Goal: Check status: Check status

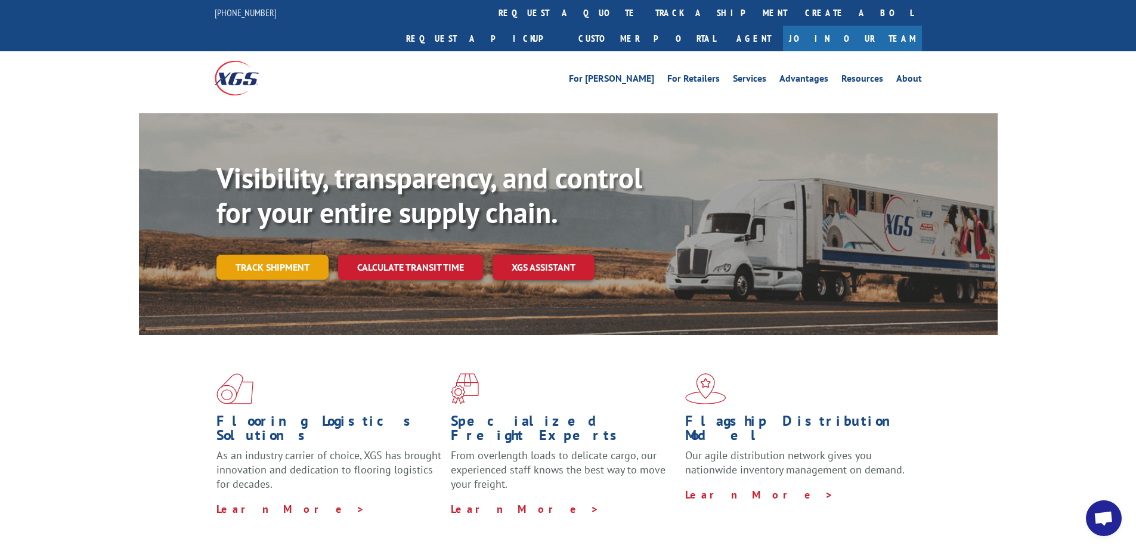
click at [255, 255] on link "Track shipment" at bounding box center [273, 267] width 112 height 25
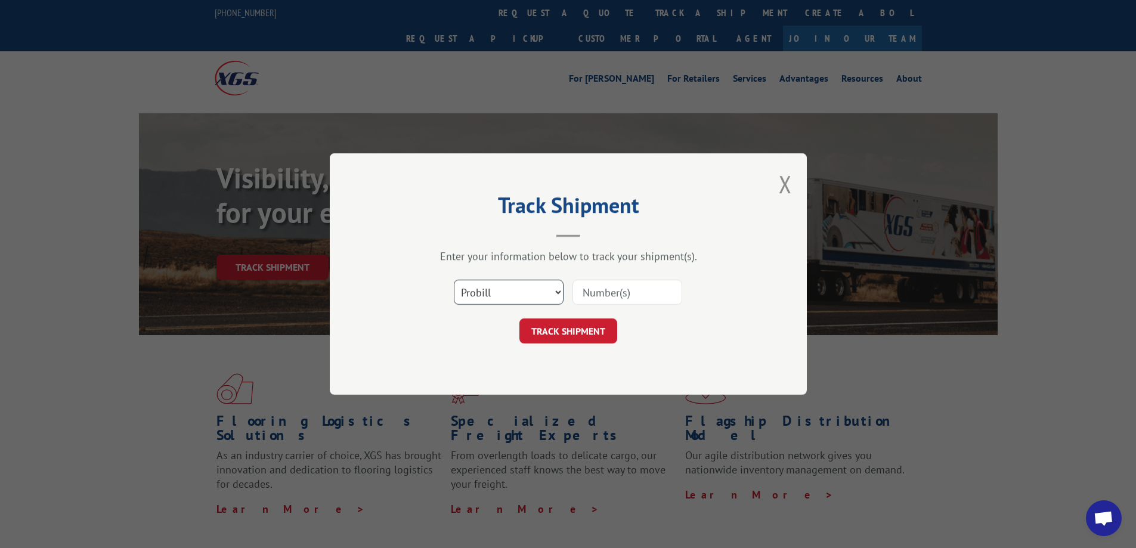
click at [474, 284] on select "Select category... Probill BOL PO" at bounding box center [509, 292] width 110 height 25
select select "bol"
click at [454, 280] on select "Select category... Probill BOL PO" at bounding box center [509, 292] width 110 height 25
click at [599, 292] on input at bounding box center [628, 292] width 110 height 25
paste input "7041841"
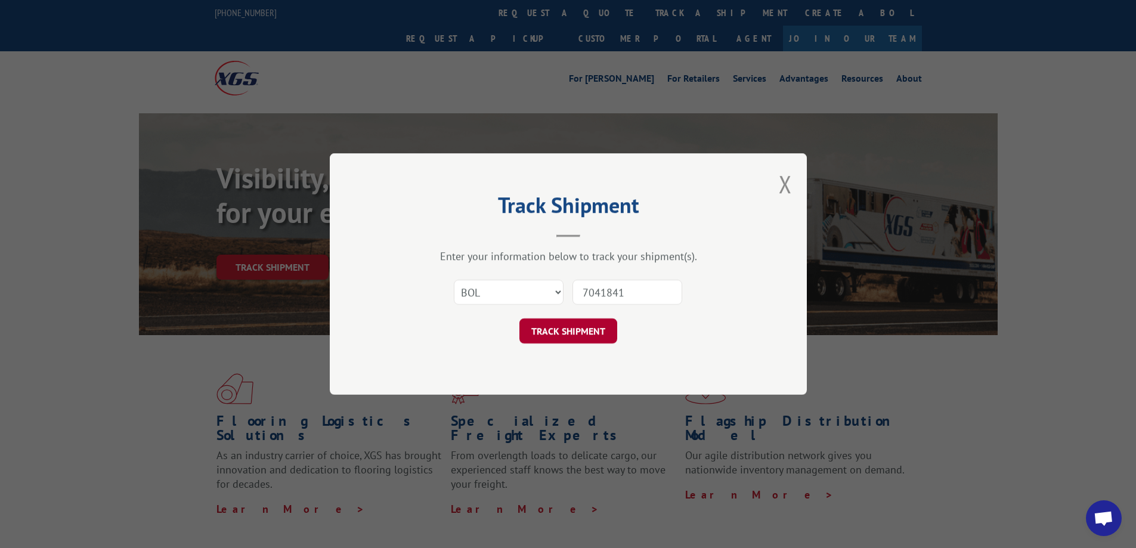
type input "7041841"
click at [561, 326] on button "TRACK SHIPMENT" at bounding box center [569, 331] width 98 height 25
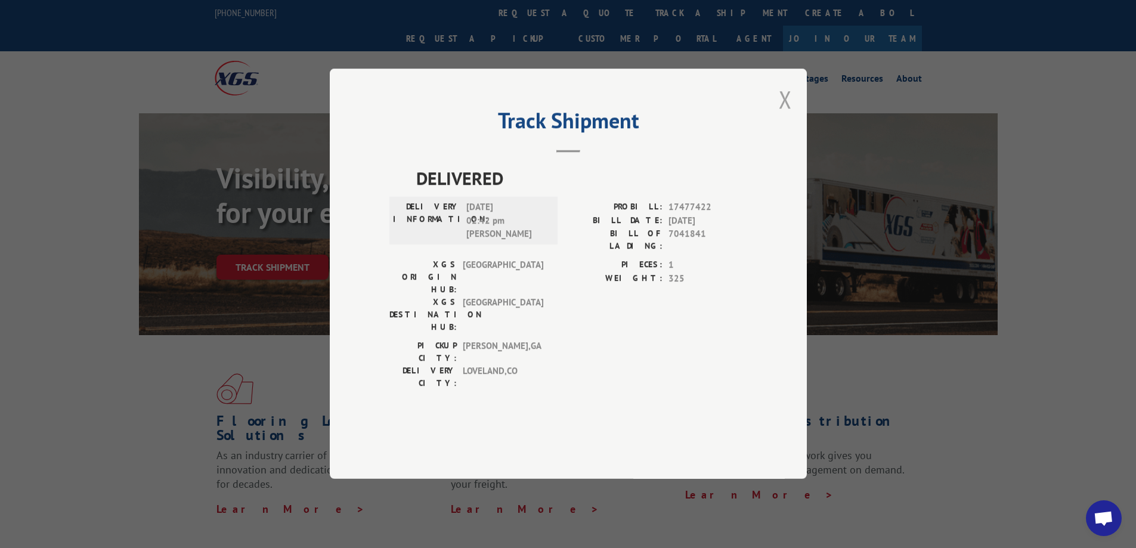
click at [790, 115] on button "Close modal" at bounding box center [785, 100] width 13 height 32
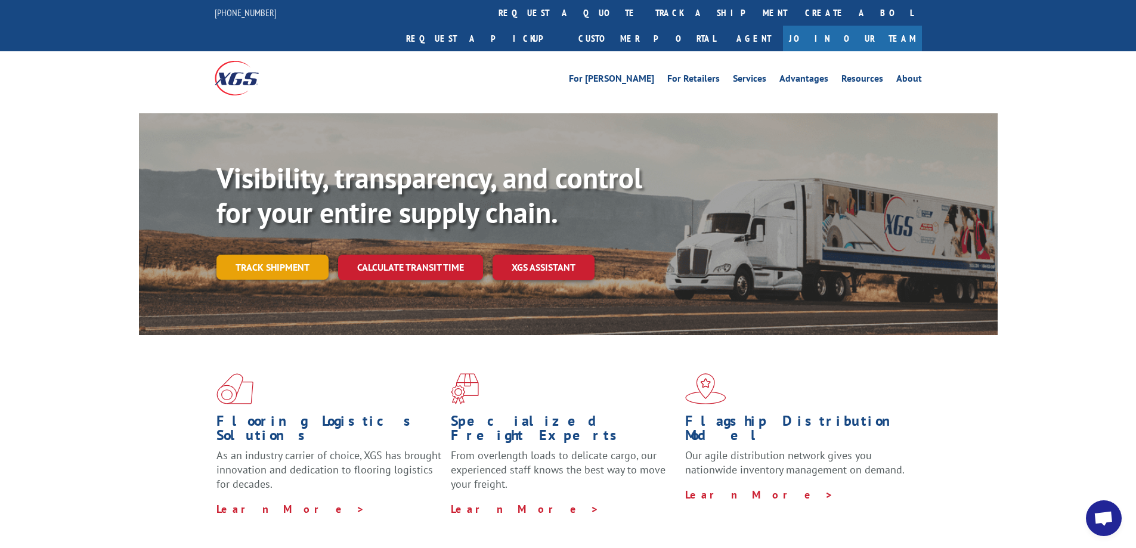
click at [271, 255] on link "Track shipment" at bounding box center [273, 267] width 112 height 25
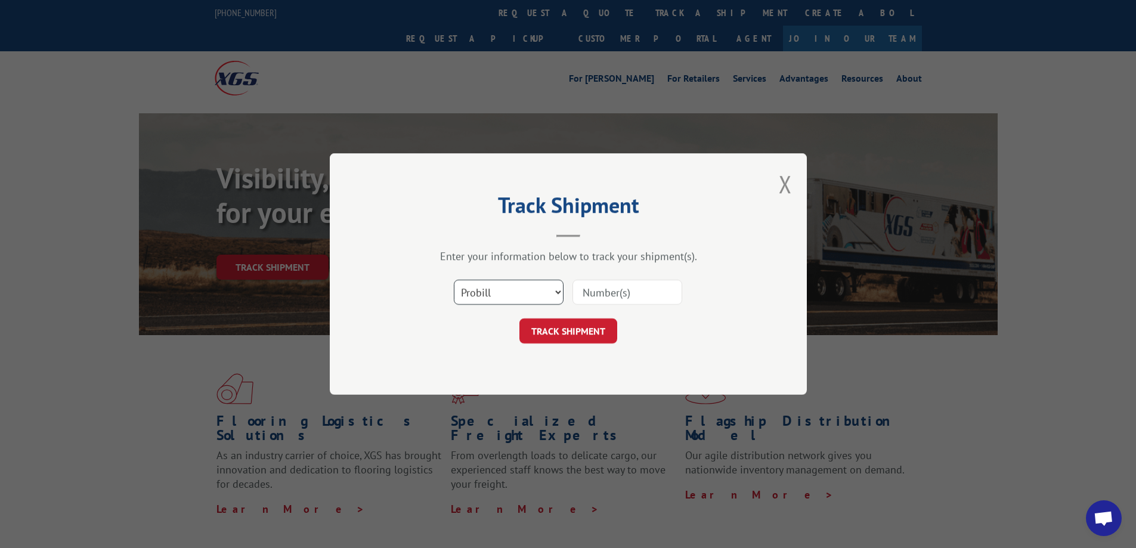
click at [469, 292] on select "Select category... Probill BOL PO" at bounding box center [509, 292] width 110 height 25
select select "bol"
click at [454, 280] on select "Select category... Probill BOL PO" at bounding box center [509, 292] width 110 height 25
click at [608, 289] on input at bounding box center [628, 292] width 110 height 25
paste input "470390"
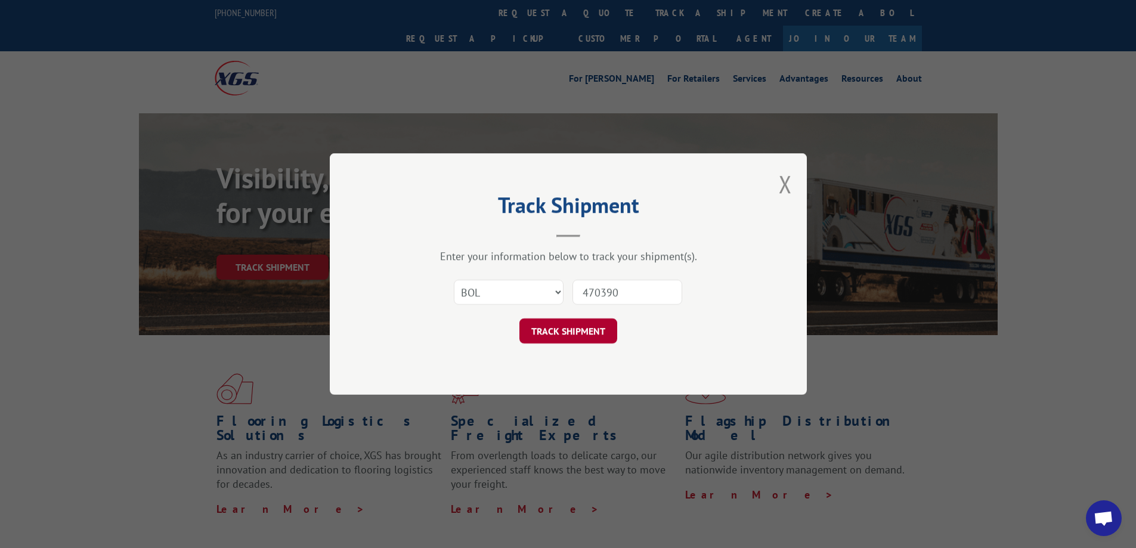
type input "470390"
click at [565, 330] on button "TRACK SHIPMENT" at bounding box center [569, 331] width 98 height 25
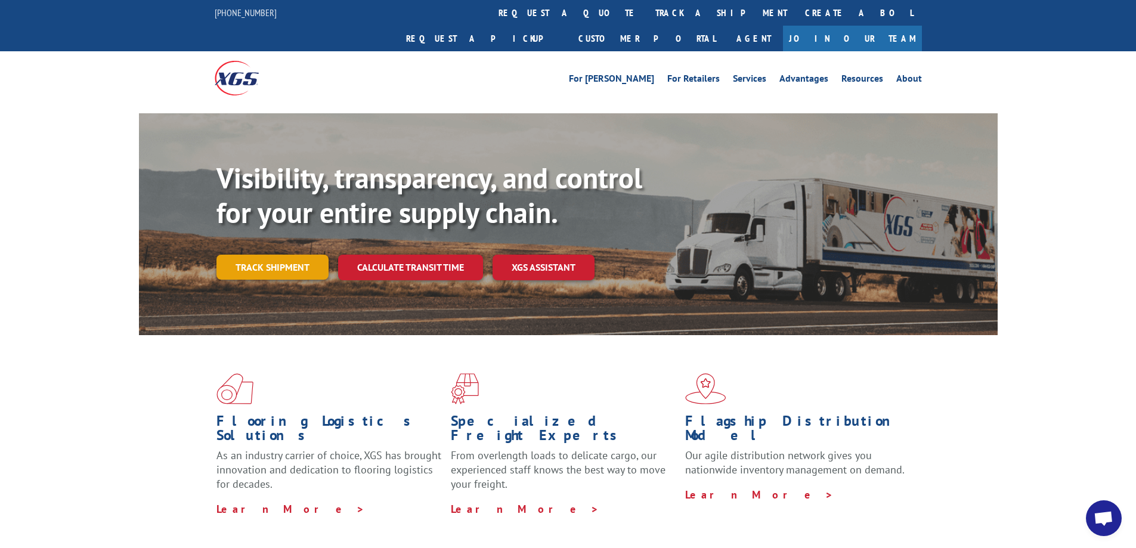
click at [276, 255] on link "Track shipment" at bounding box center [273, 267] width 112 height 25
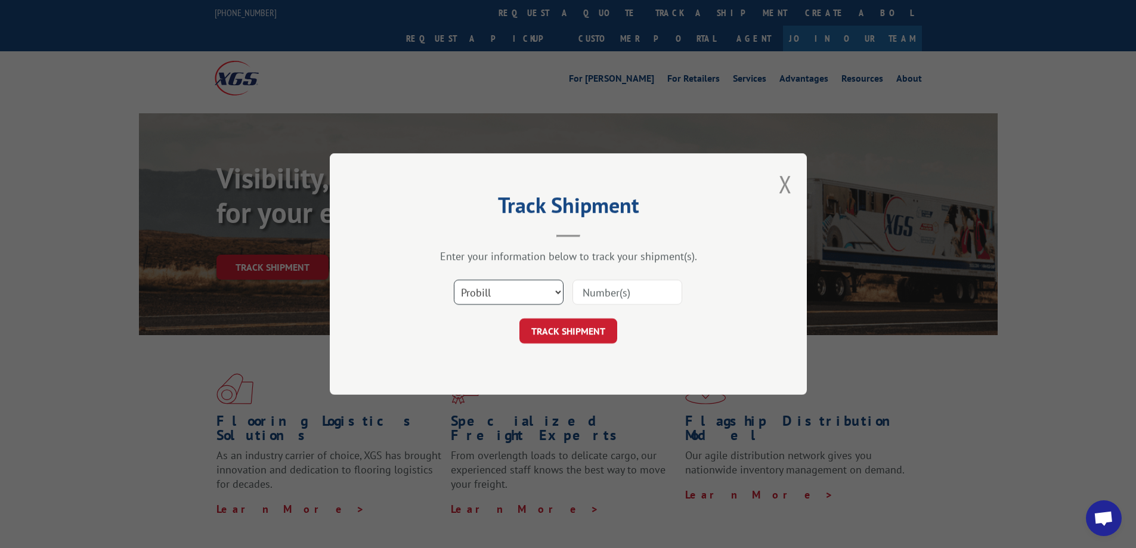
click at [495, 304] on select "Select category... Probill BOL PO" at bounding box center [509, 292] width 110 height 25
select select "bol"
click at [454, 280] on select "Select category... Probill BOL PO" at bounding box center [509, 292] width 110 height 25
click at [593, 290] on input at bounding box center [628, 292] width 110 height 25
paste input "470390"
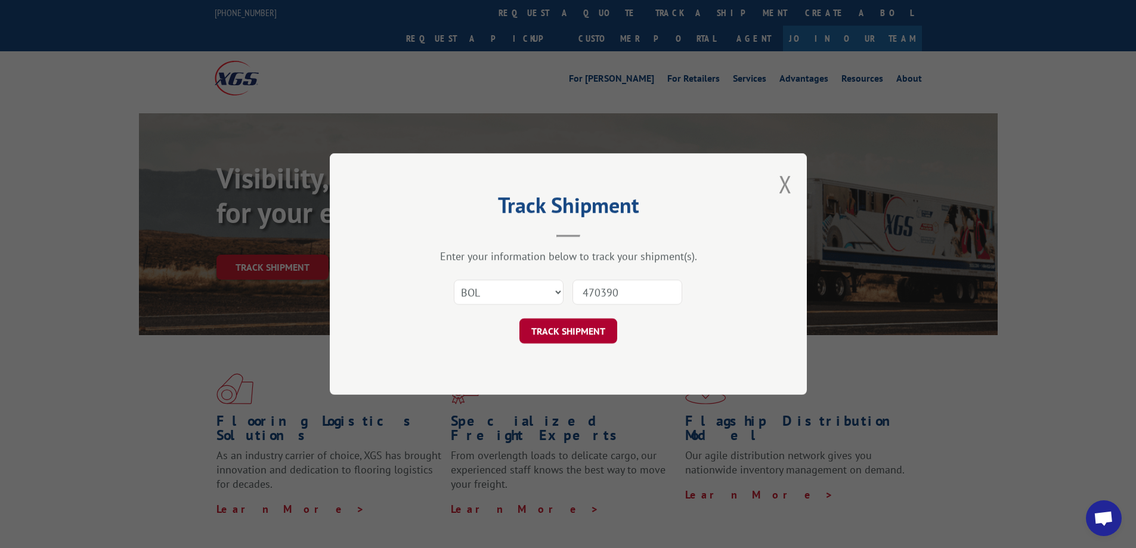
type input "470390"
click at [563, 328] on button "TRACK SHIPMENT" at bounding box center [569, 331] width 98 height 25
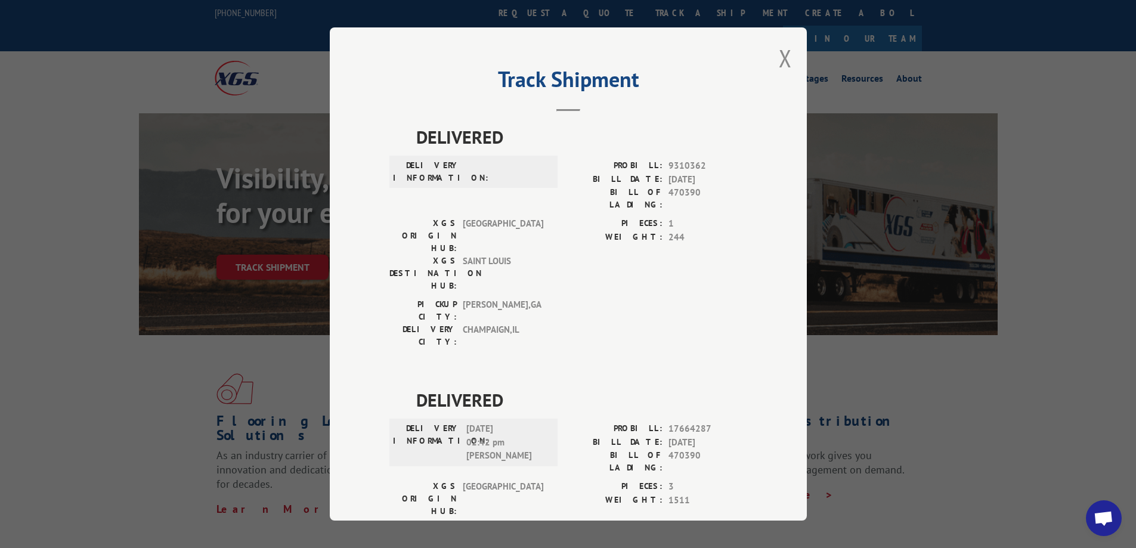
drag, startPoint x: 781, startPoint y: 62, endPoint x: 679, endPoint y: 72, distance: 102.5
click at [780, 61] on button "Close modal" at bounding box center [785, 58] width 13 height 32
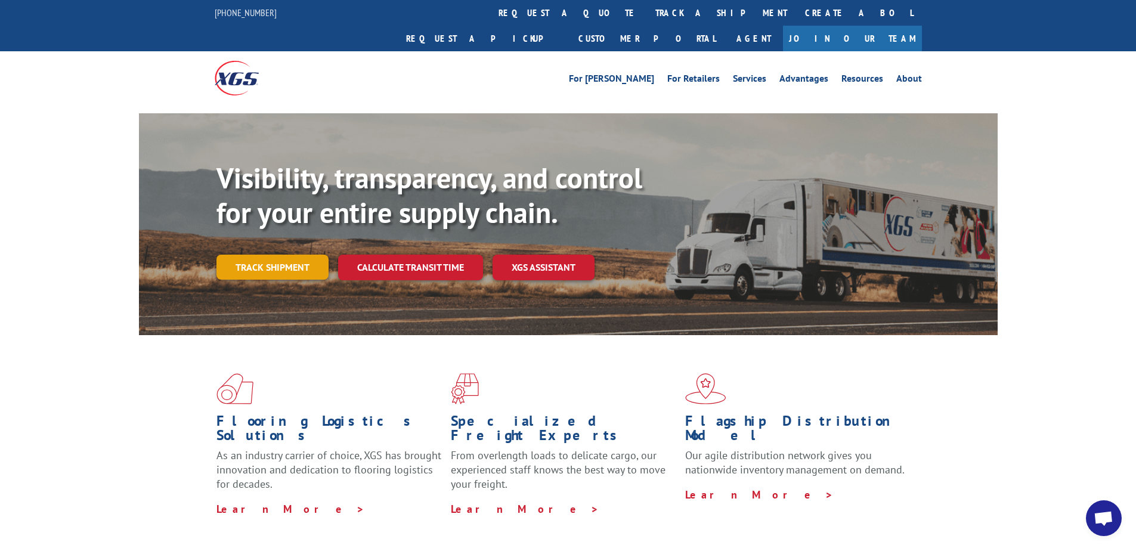
click at [248, 255] on link "Track shipment" at bounding box center [273, 267] width 112 height 25
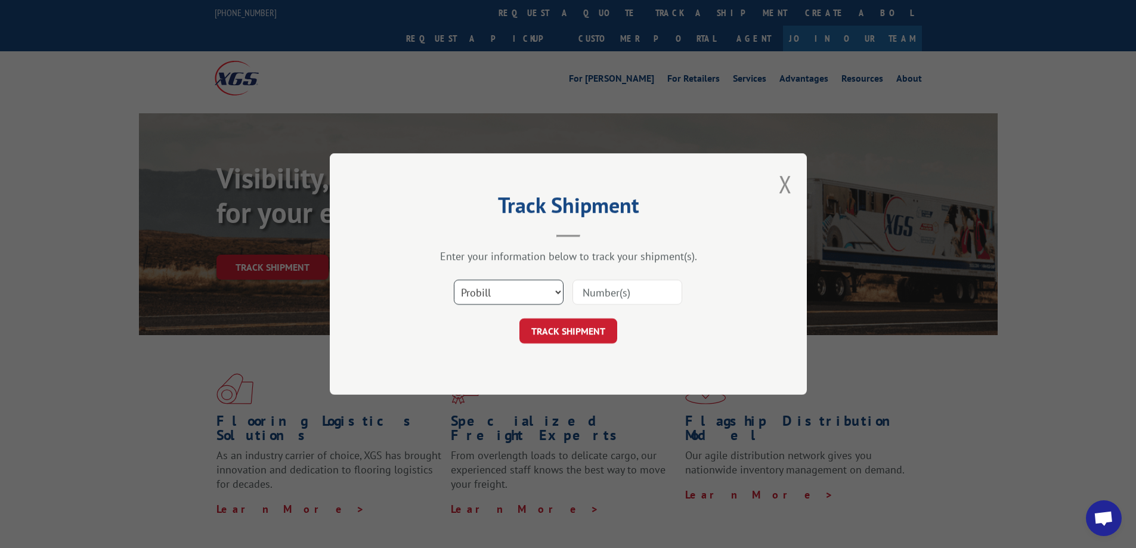
click at [497, 291] on select "Select category... Probill BOL PO" at bounding box center [509, 292] width 110 height 25
select select "bol"
click at [454, 280] on select "Select category... Probill BOL PO" at bounding box center [509, 292] width 110 height 25
click at [608, 294] on input at bounding box center [628, 292] width 110 height 25
paste input "7043282"
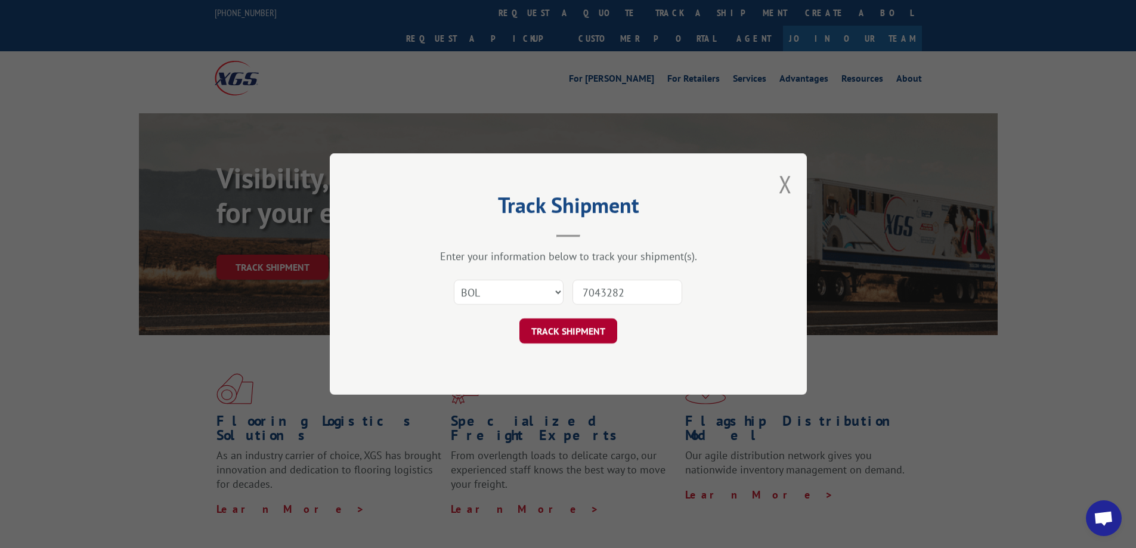
type input "7043282"
click at [580, 334] on button "TRACK SHIPMENT" at bounding box center [569, 331] width 98 height 25
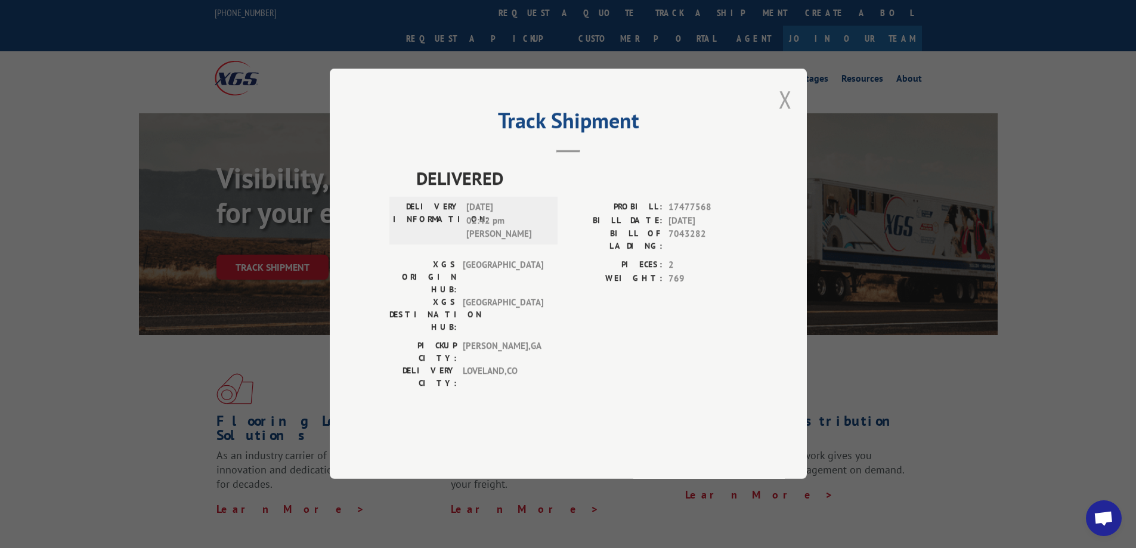
click at [786, 115] on button "Close modal" at bounding box center [785, 100] width 13 height 32
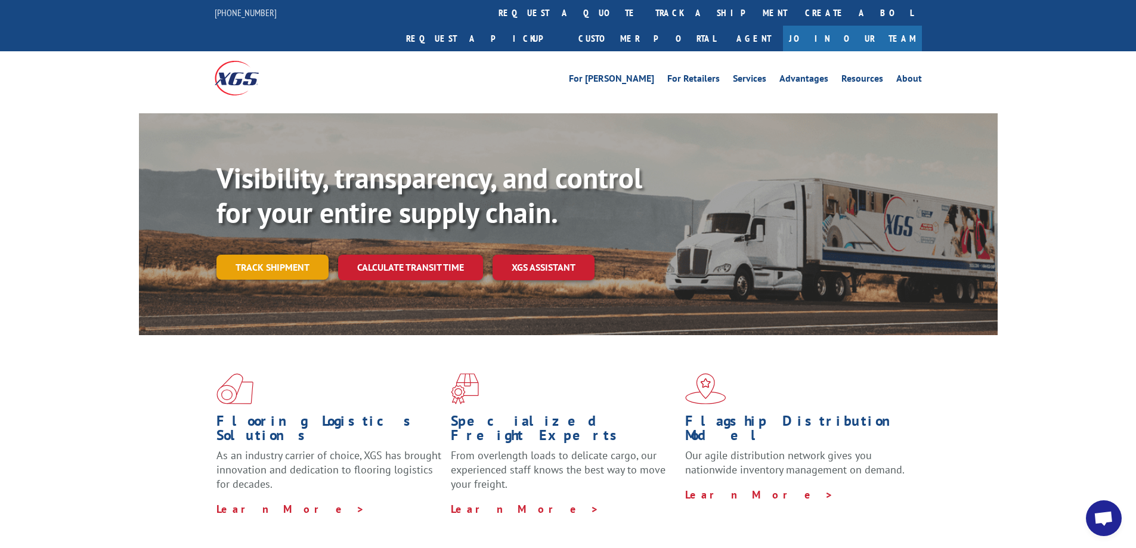
click at [233, 255] on link "Track shipment" at bounding box center [273, 267] width 112 height 25
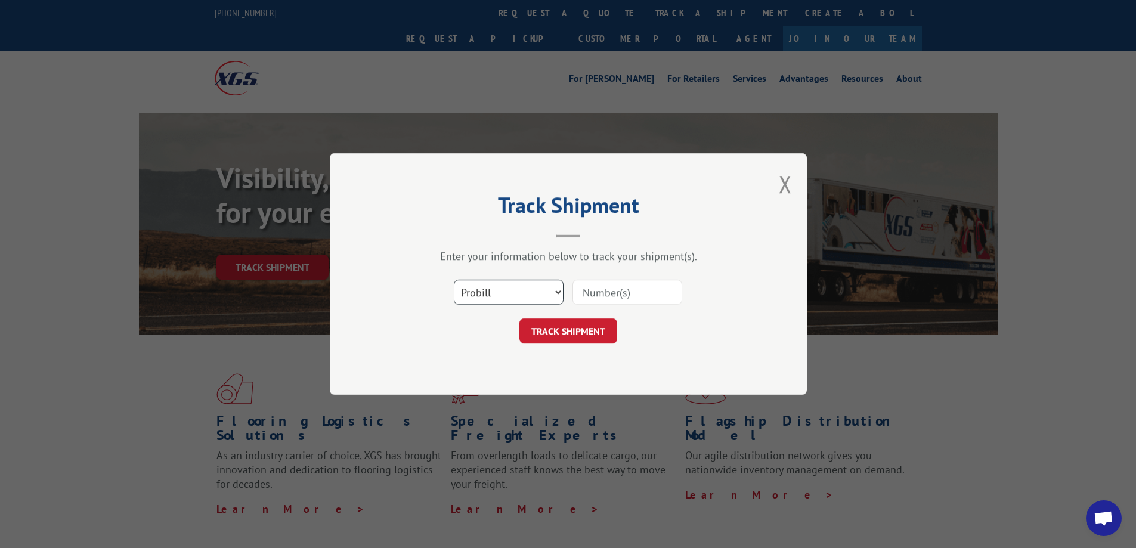
click at [496, 295] on select "Select category... Probill BOL PO" at bounding box center [509, 292] width 110 height 25
select select "bol"
click at [454, 280] on select "Select category... Probill BOL PO" at bounding box center [509, 292] width 110 height 25
click at [613, 289] on input at bounding box center [628, 292] width 110 height 25
paste input "470390"
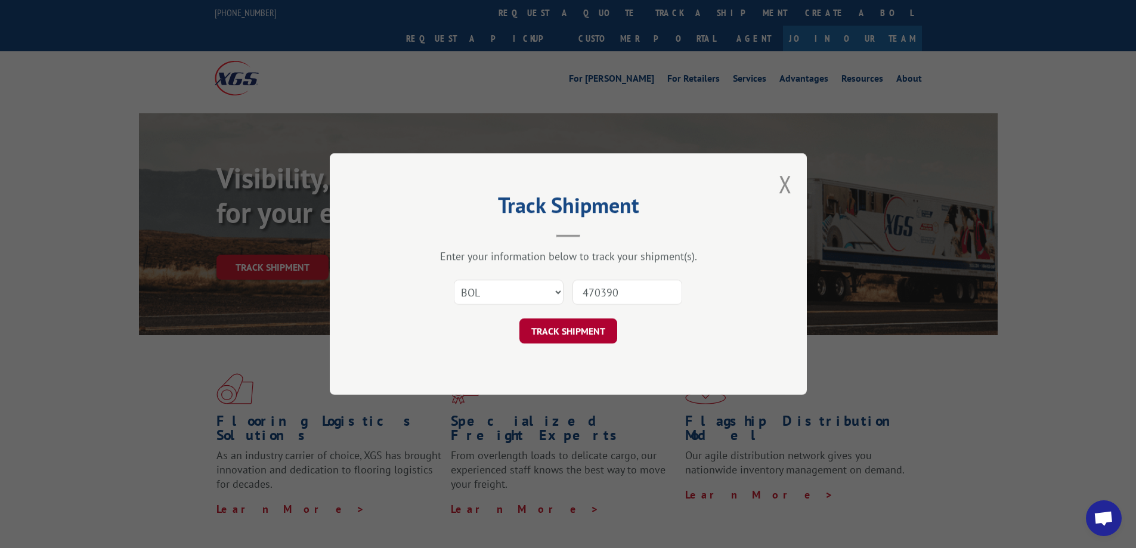
type input "470390"
click at [562, 331] on button "TRACK SHIPMENT" at bounding box center [569, 331] width 98 height 25
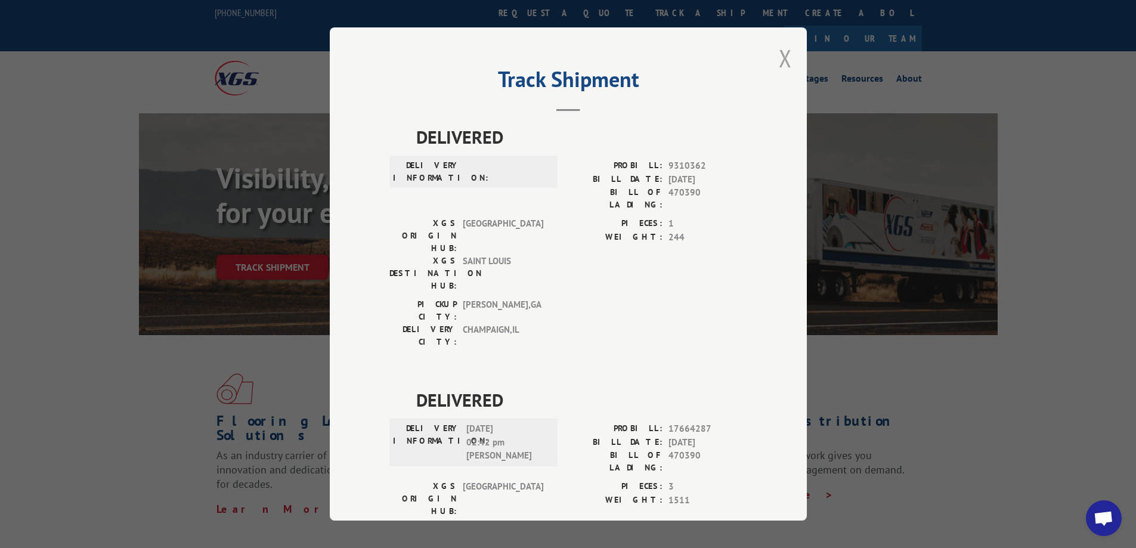
click at [781, 61] on button "Close modal" at bounding box center [785, 58] width 13 height 32
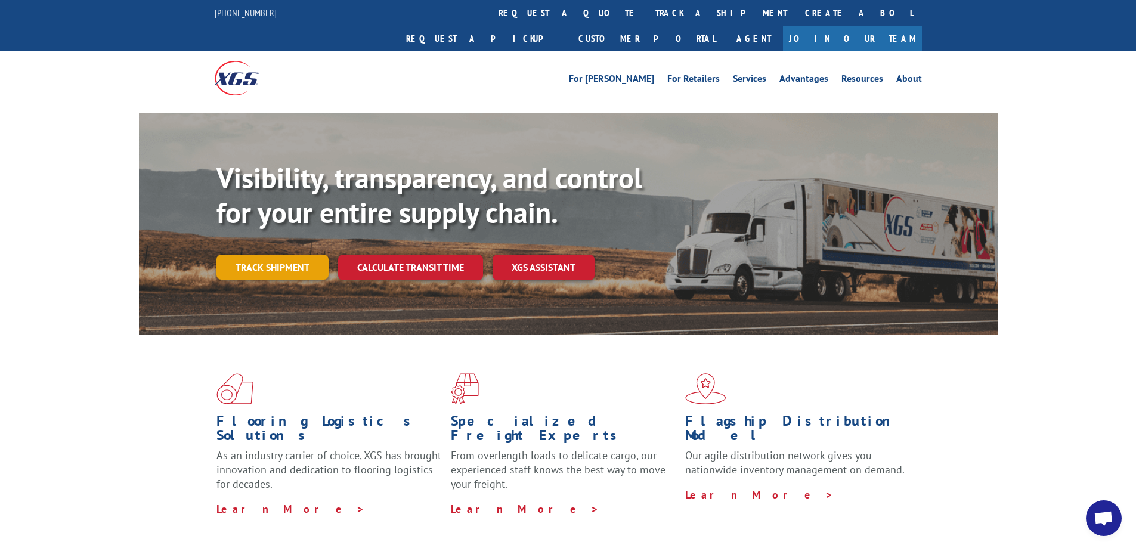
click at [255, 255] on link "Track shipment" at bounding box center [273, 267] width 112 height 25
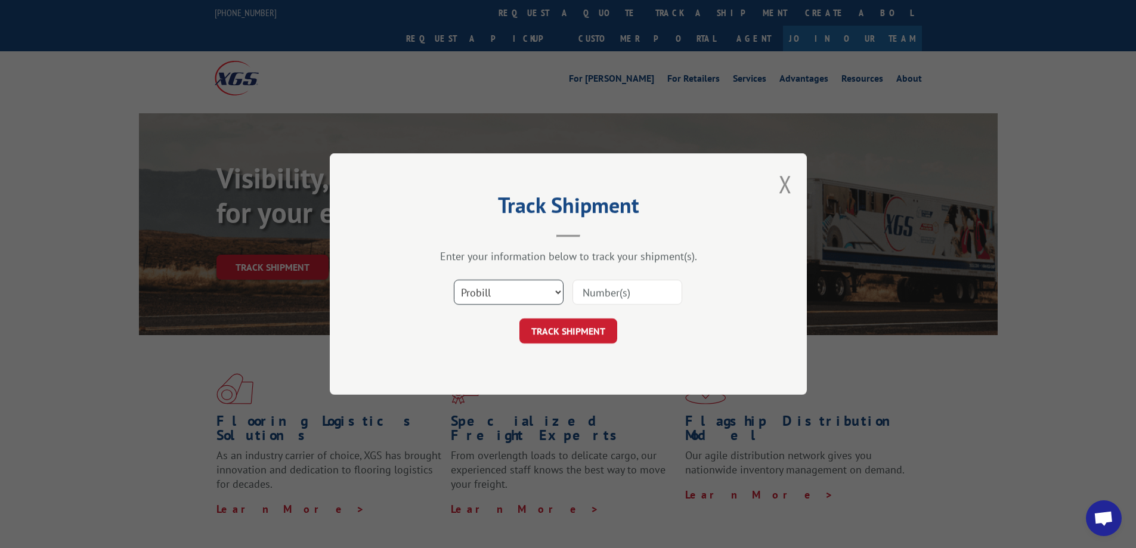
click at [472, 301] on select "Select category... Probill BOL PO" at bounding box center [509, 292] width 110 height 25
select select "bol"
click at [454, 280] on select "Select category... Probill BOL PO" at bounding box center [509, 292] width 110 height 25
click at [600, 291] on input at bounding box center [628, 292] width 110 height 25
paste input "7060531"
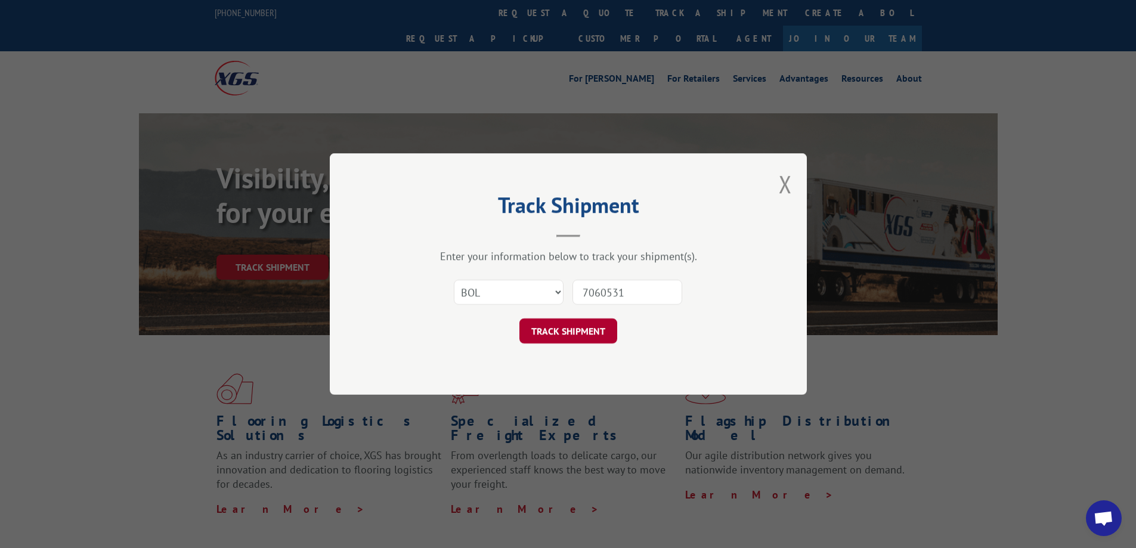
type input "7060531"
click at [583, 333] on button "TRACK SHIPMENT" at bounding box center [569, 331] width 98 height 25
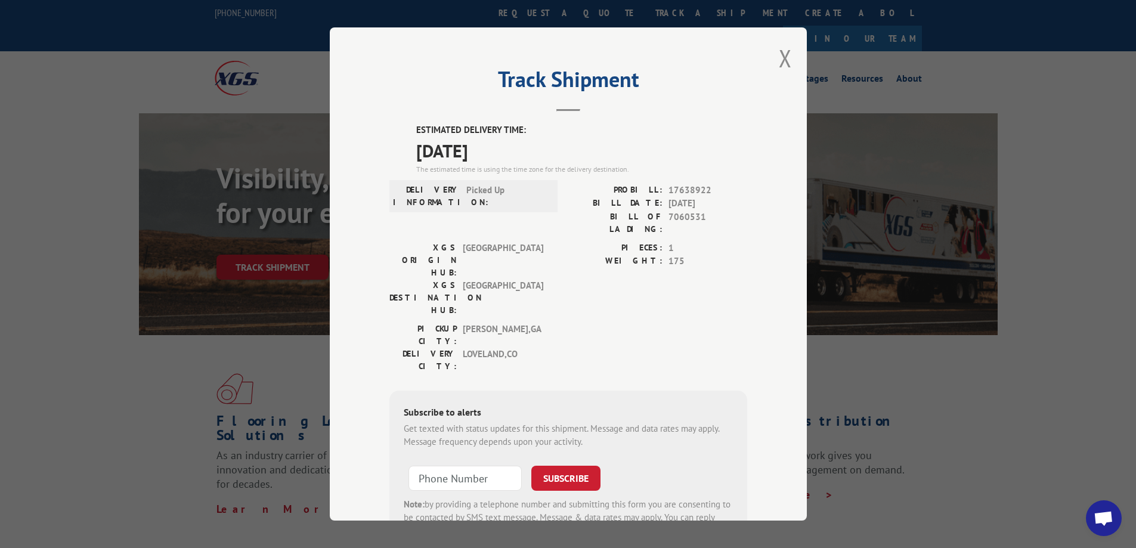
drag, startPoint x: 509, startPoint y: 154, endPoint x: 401, endPoint y: 127, distance: 111.3
click at [401, 127] on div "ESTIMATED DELIVERY TIME: [DATE] The estimated time is using the time zone for t…" at bounding box center [569, 337] width 358 height 429
copy div "ESTIMATED DELIVERY TIME: [DATE]"
drag, startPoint x: 711, startPoint y: 216, endPoint x: 665, endPoint y: 217, distance: 45.9
click at [669, 217] on span "7060531" at bounding box center [708, 223] width 79 height 25
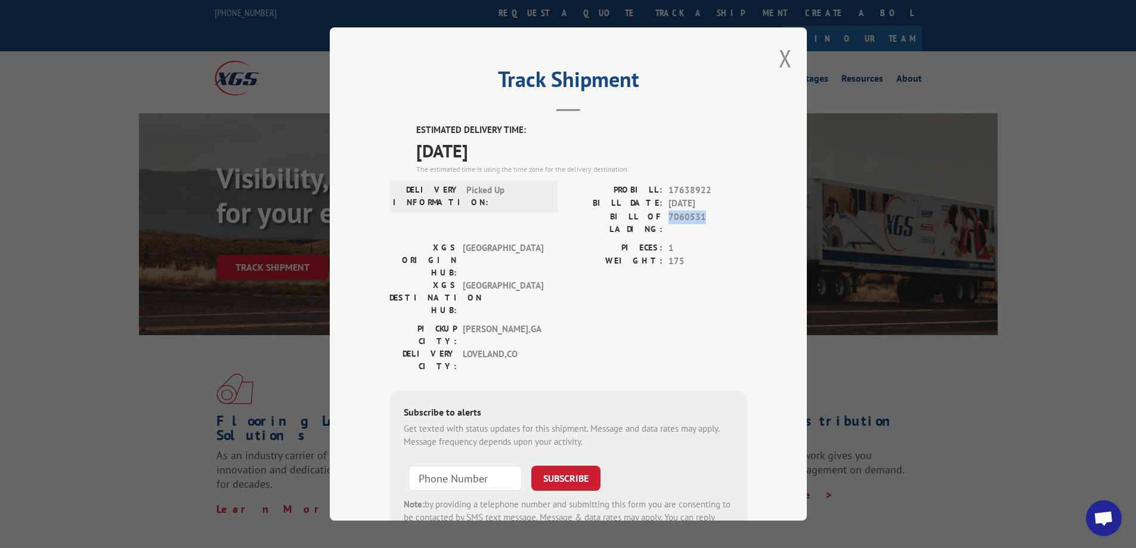
copy span "7060531"
